Goal: Information Seeking & Learning: Learn about a topic

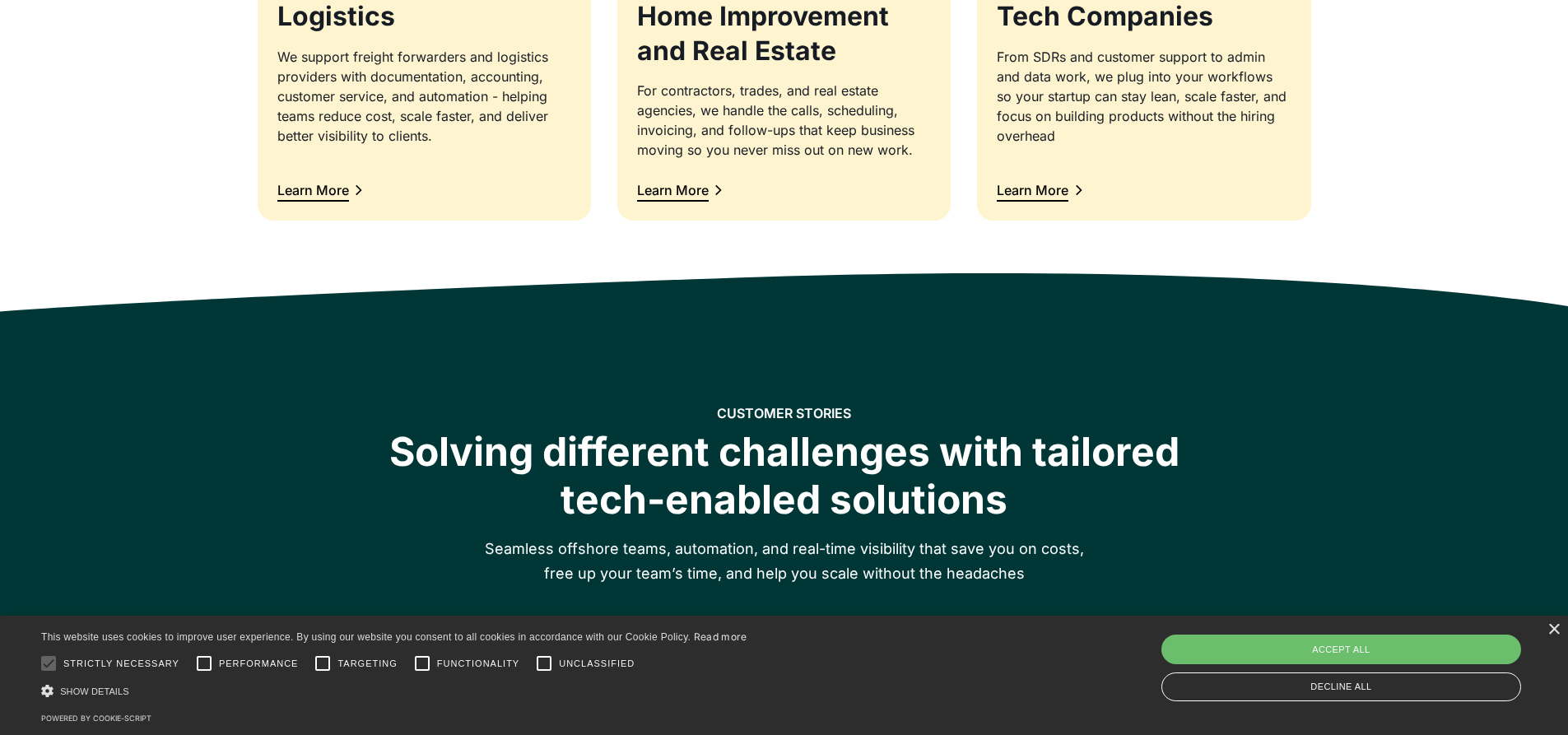
scroll to position [2058, 0]
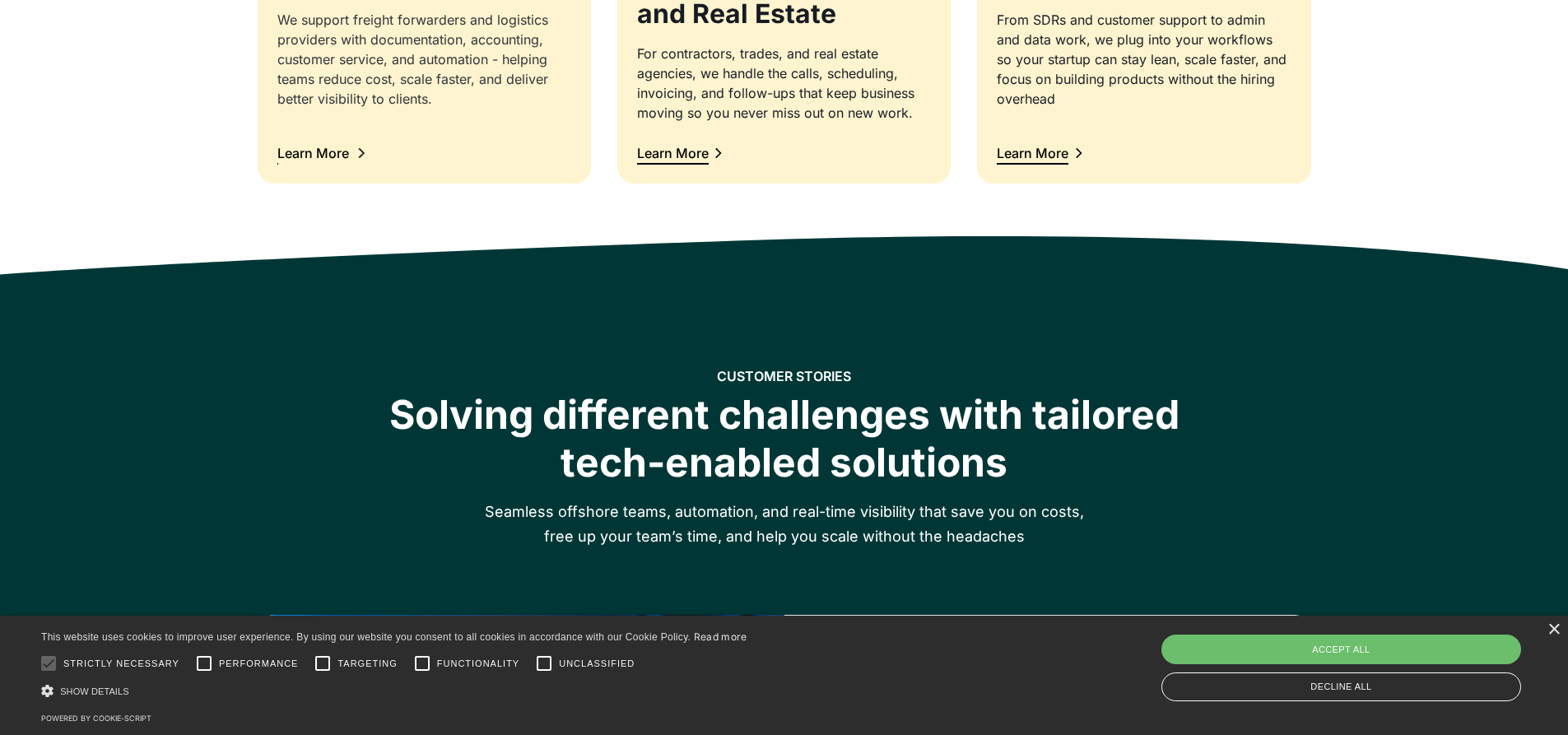
click at [331, 159] on div "Learn More" at bounding box center [313, 153] width 72 height 14
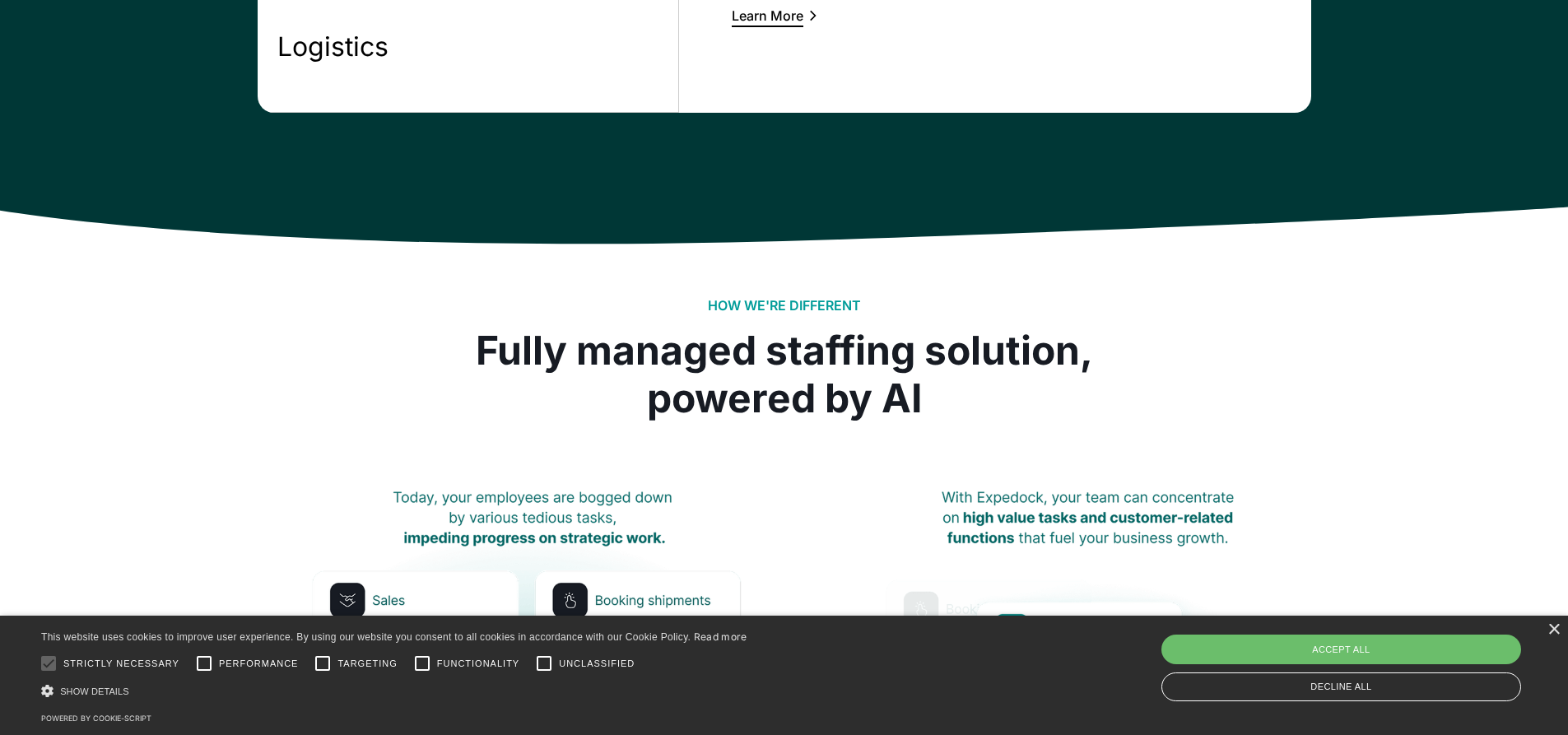
scroll to position [1564, 0]
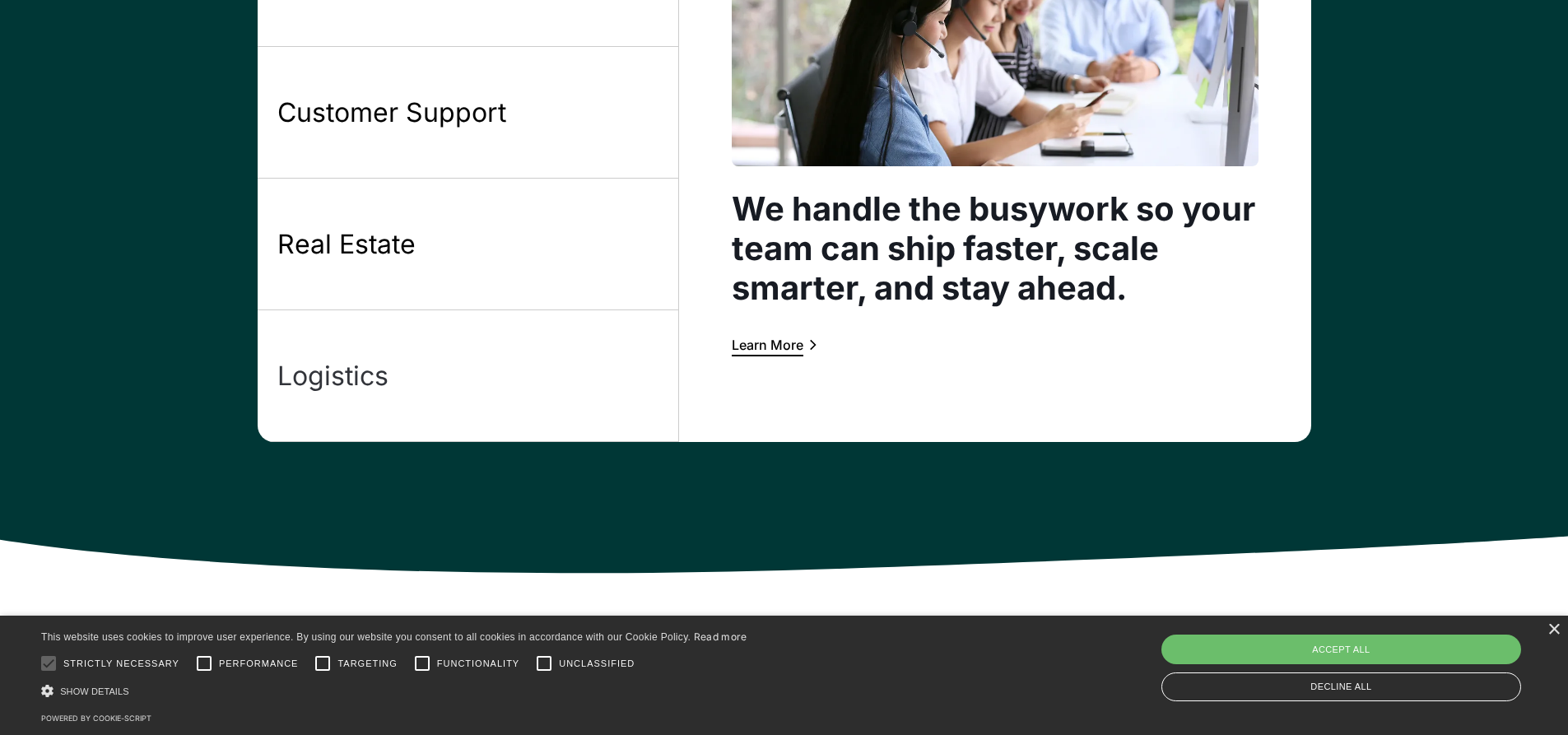
click at [357, 372] on div "Logistics" at bounding box center [332, 376] width 111 height 35
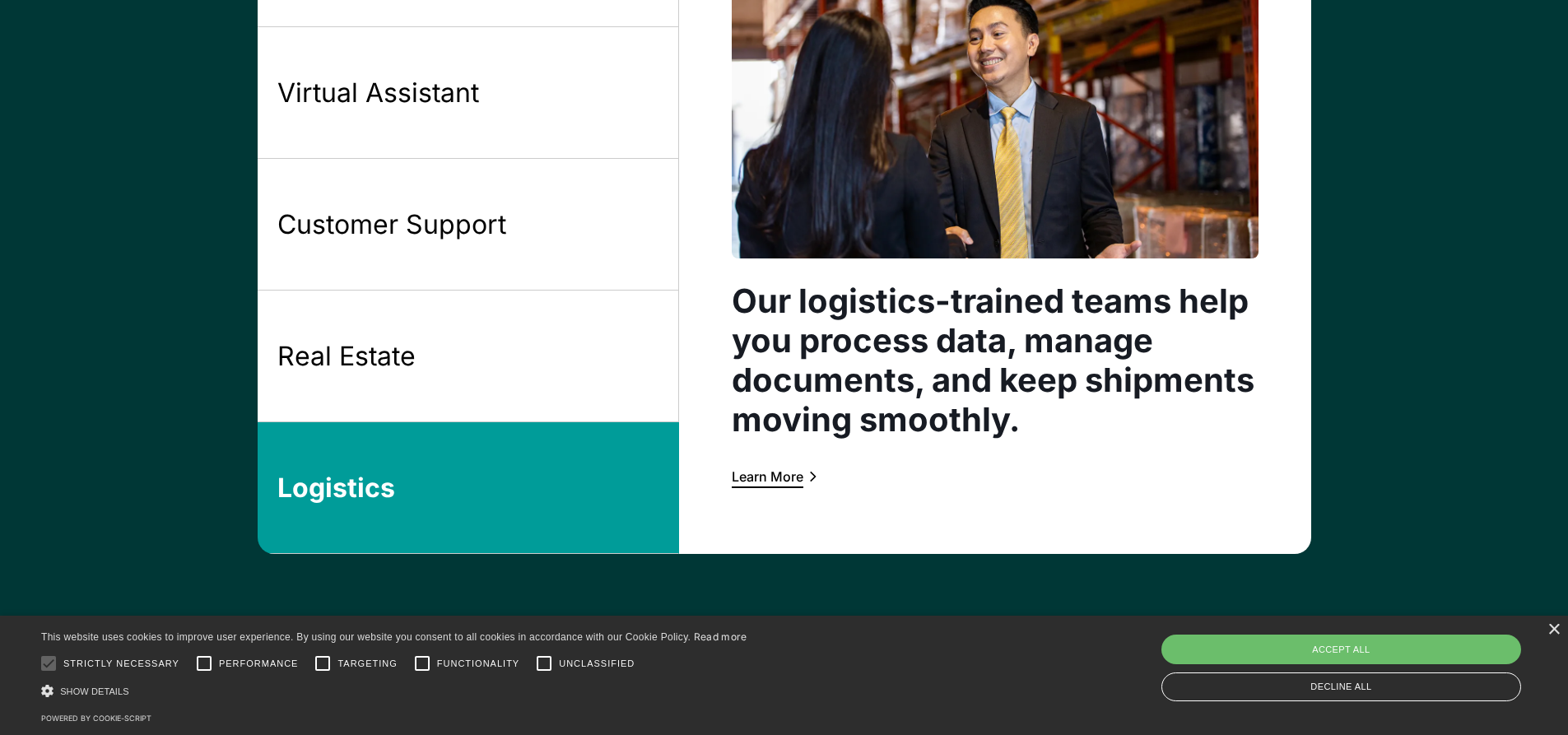
scroll to position [1481, 0]
